Goal: Navigation & Orientation: Find specific page/section

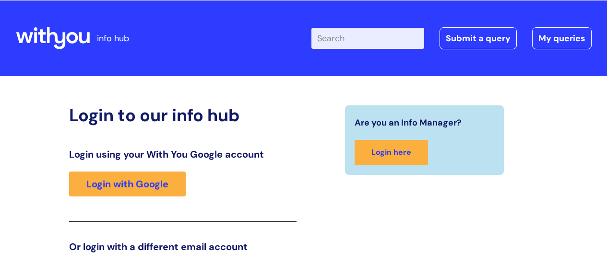
scroll to position [146, 0]
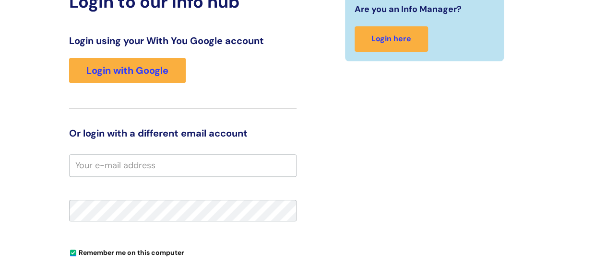
scroll to position [98, 0]
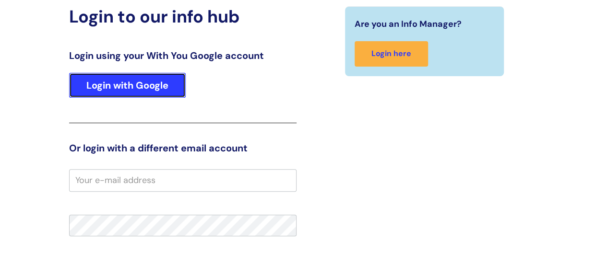
click at [128, 88] on link "Login with Google" at bounding box center [127, 85] width 117 height 25
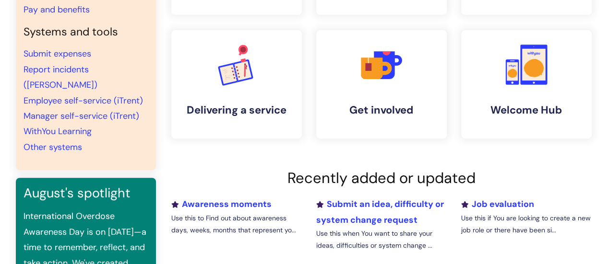
scroll to position [240, 0]
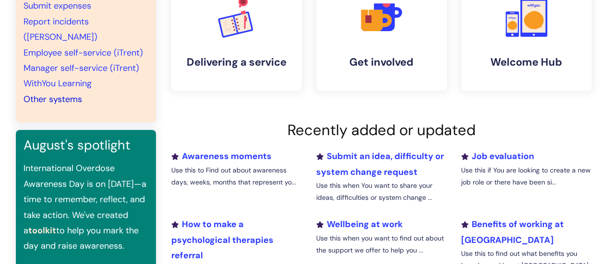
click at [66, 93] on link "Other systems" at bounding box center [52, 99] width 58 height 12
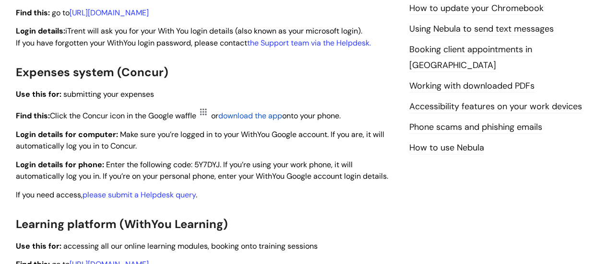
scroll to position [192, 0]
